Goal: Book appointment/travel/reservation

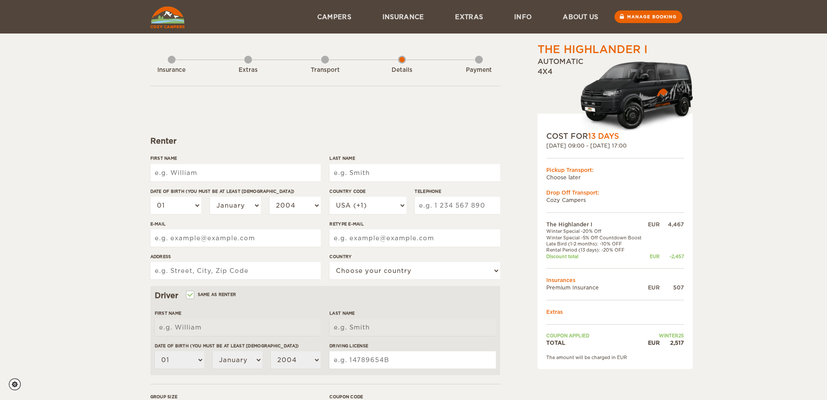
click at [267, 180] on input "First Name" at bounding box center [235, 172] width 170 height 17
type input "[PERSON_NAME]"
select select "55"
type input "19993370005"
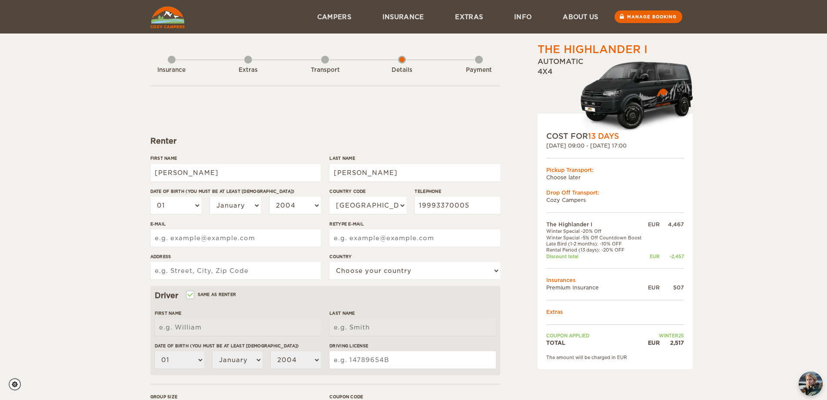
type input "[PERSON_NAME][EMAIL_ADDRESS][DOMAIN_NAME]"
type input "[STREET_ADDRESS][PERSON_NAME]"
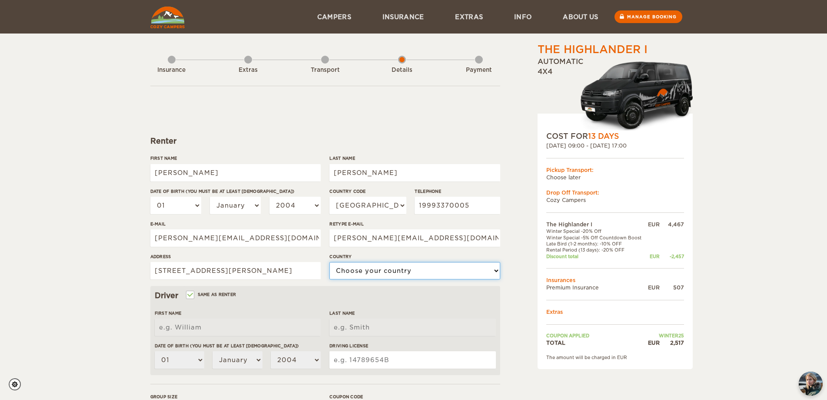
select select "29"
type input "[PERSON_NAME]"
drag, startPoint x: 352, startPoint y: 171, endPoint x: 373, endPoint y: 174, distance: 20.7
click at [352, 171] on input "[PERSON_NAME]" at bounding box center [415, 172] width 170 height 17
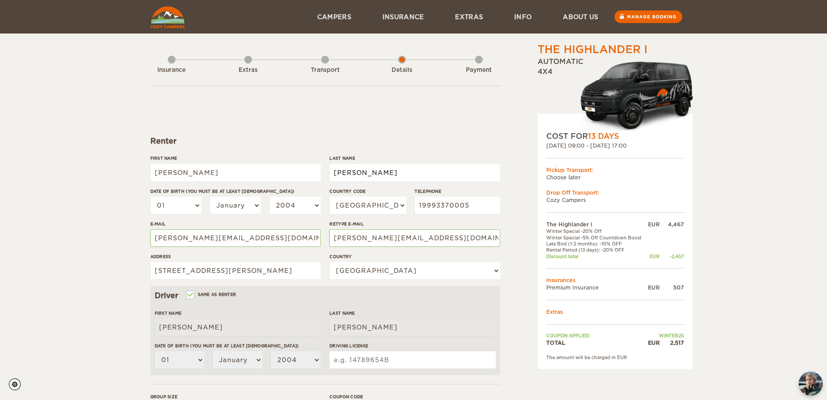
type input "[PERSON_NAME]"
select select "30"
select select "06"
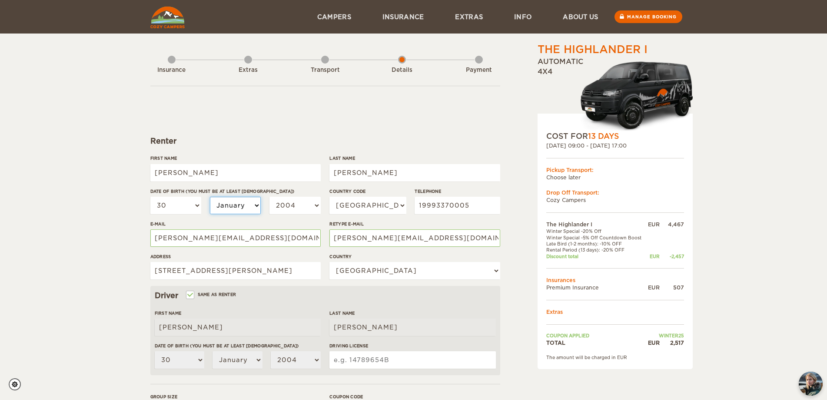
select select "06"
select select "07"
select select "1999"
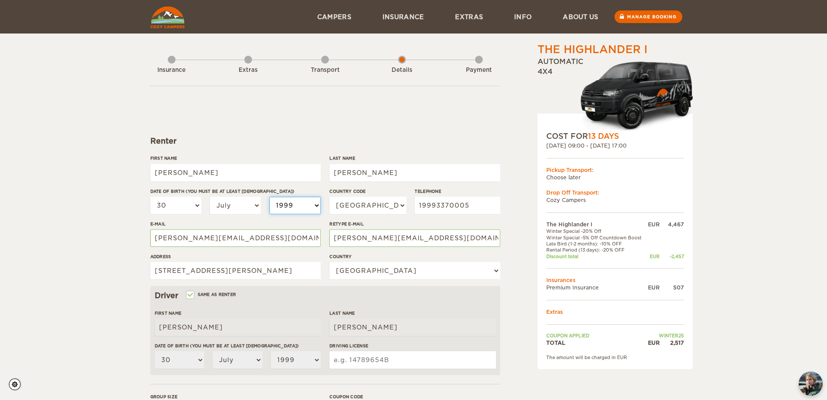
select select "1994"
click at [264, 236] on input "[PERSON_NAME][EMAIL_ADDRESS][DOMAIN_NAME]" at bounding box center [235, 237] width 170 height 17
drag, startPoint x: 275, startPoint y: 237, endPoint x: 22, endPoint y: 246, distance: 253.2
click at [27, 246] on div "The Highlander I Expand Collapse Total 2,517 EUR Automatic 4x4 COST FOR 13 Days…" at bounding box center [413, 282] width 827 height 565
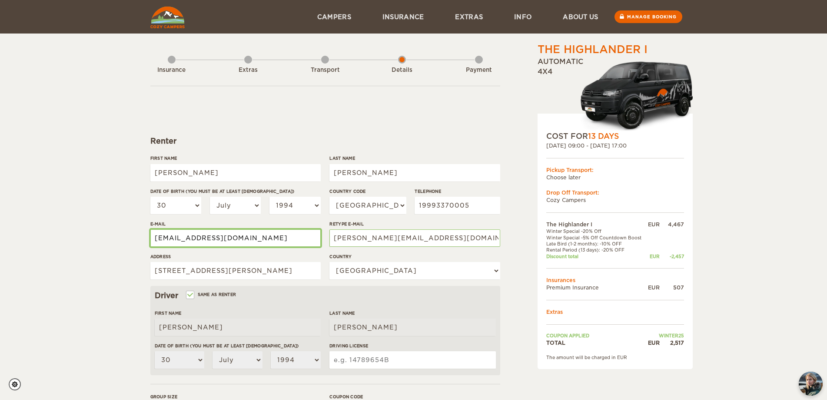
type input "[EMAIL_ADDRESS][DOMAIN_NAME]"
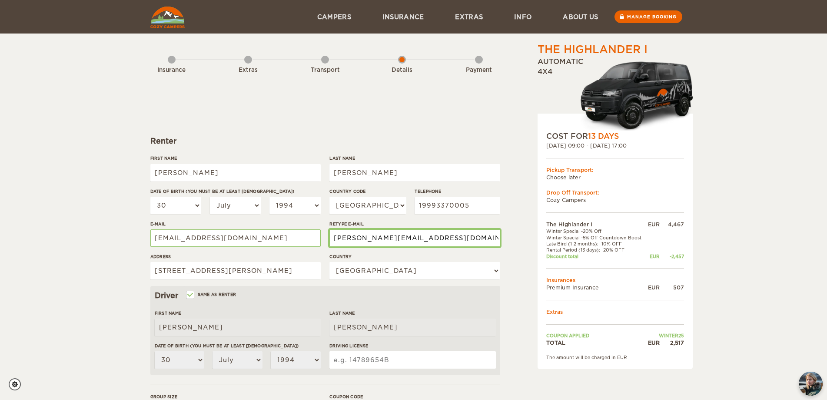
paste input "riaeugeniageraldino@g"
type input "[EMAIL_ADDRESS][DOMAIN_NAME]"
click at [234, 277] on input "[STREET_ADDRESS][PERSON_NAME]" at bounding box center [235, 270] width 170 height 17
click at [232, 272] on input "[STREET_ADDRESS][PERSON_NAME]" at bounding box center [235, 270] width 170 height 17
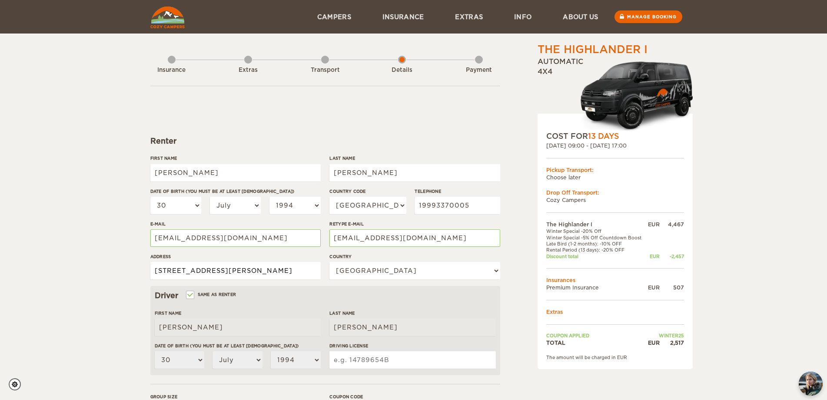
click at [308, 272] on input "[STREET_ADDRESS][PERSON_NAME]" at bounding box center [235, 270] width 170 height 17
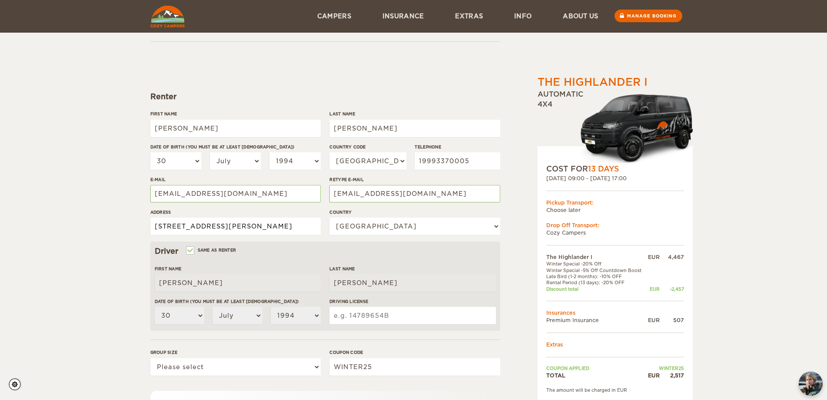
scroll to position [87, 0]
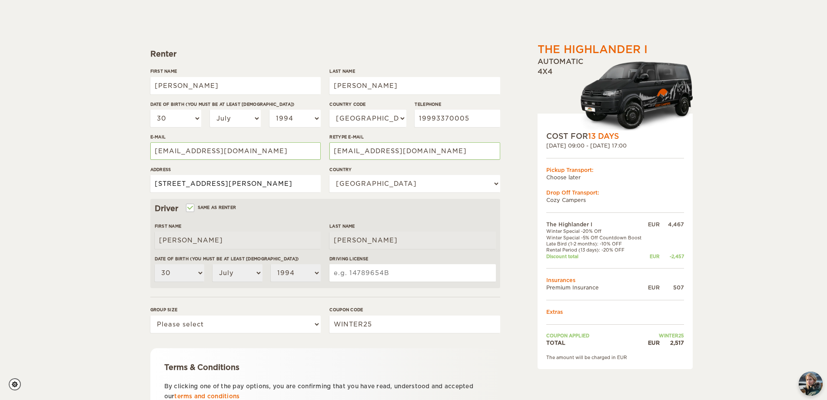
type input "[STREET_ADDRESS][PERSON_NAME]"
click at [388, 280] on input "Driving License" at bounding box center [413, 272] width 166 height 17
type input "05617350510"
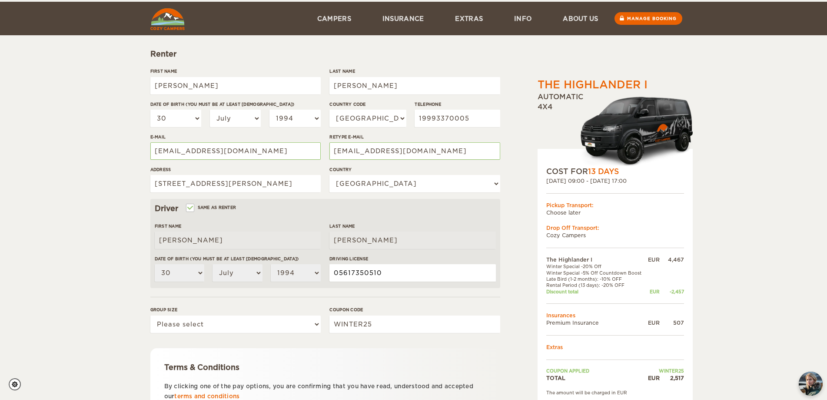
scroll to position [166, 0]
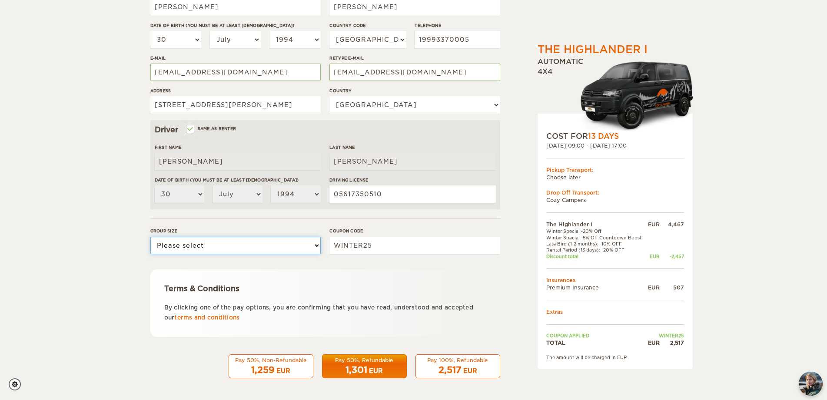
drag, startPoint x: 203, startPoint y: 238, endPoint x: 202, endPoint y: 253, distance: 15.3
click at [203, 238] on select "Please select 1 2" at bounding box center [235, 245] width 170 height 17
select select "2"
click at [150, 237] on select "Please select 1 2" at bounding box center [235, 245] width 170 height 17
click at [447, 373] on span "2,517" at bounding box center [450, 369] width 23 height 10
